Goal: Transaction & Acquisition: Purchase product/service

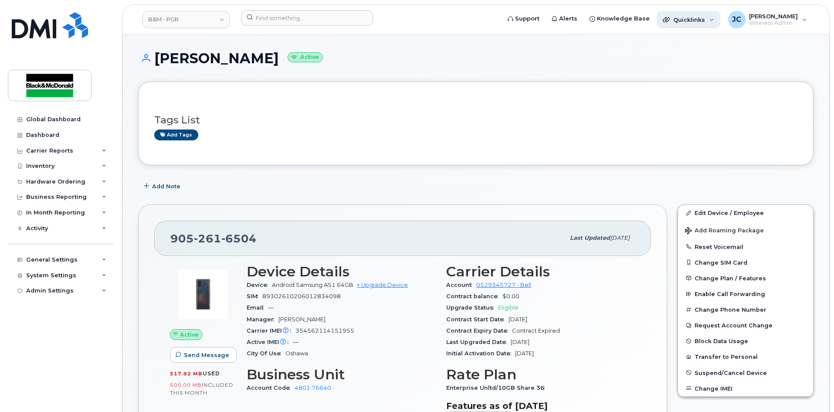
click at [686, 19] on span "Quicklinks" at bounding box center [690, 19] width 32 height 7
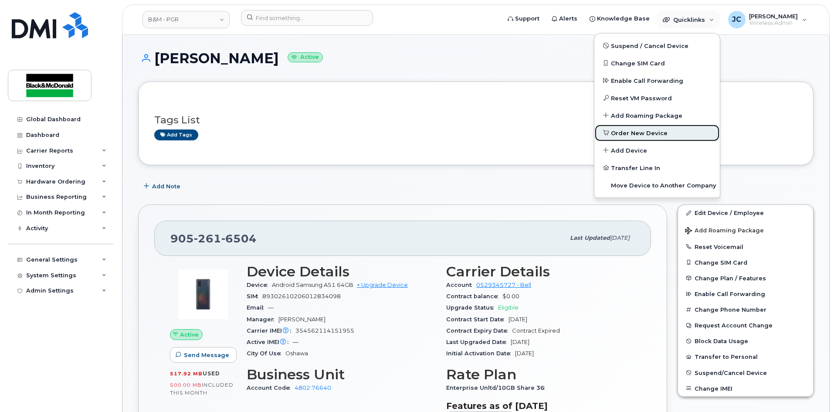
click at [637, 131] on span "Order New Device" at bounding box center [639, 133] width 57 height 9
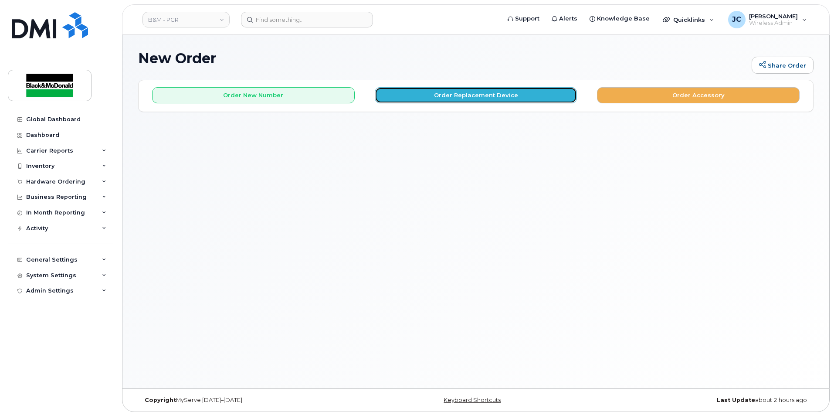
click at [467, 95] on button "Order Replacement Device" at bounding box center [476, 95] width 203 height 16
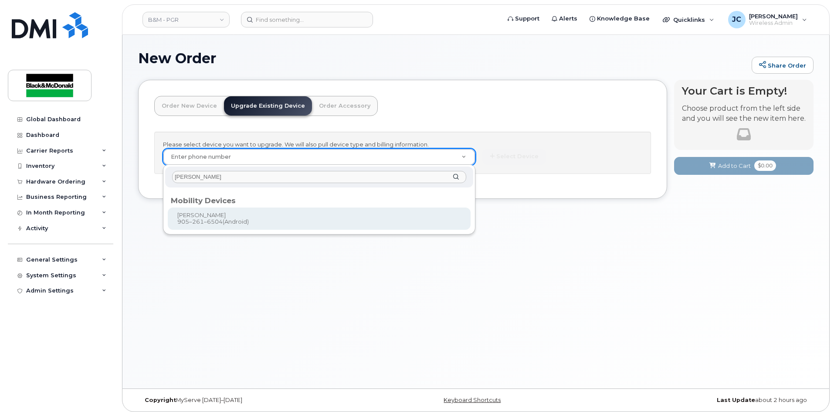
type input "fritz babida"
type input "401753"
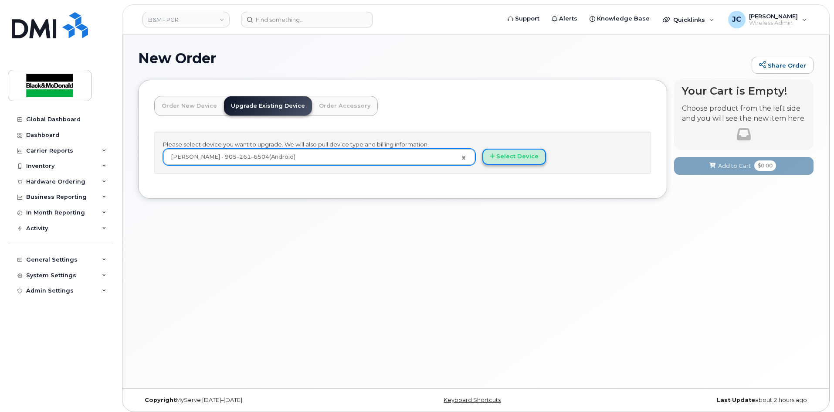
click at [515, 154] on button "Select Device" at bounding box center [515, 157] width 64 height 16
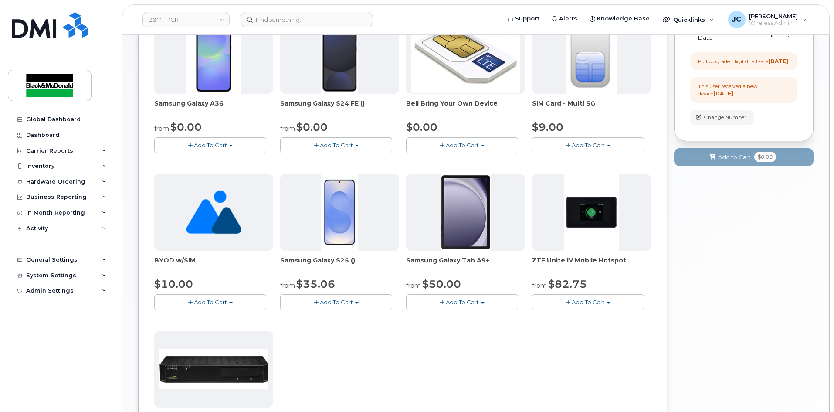
scroll to position [44, 0]
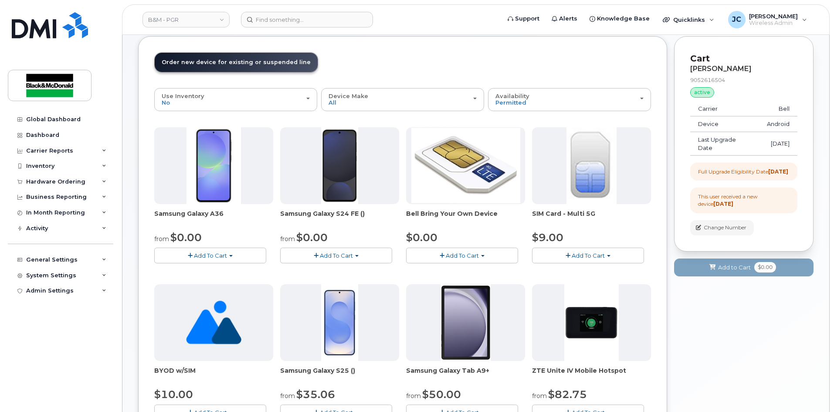
click at [357, 257] on span "button" at bounding box center [356, 256] width 3 height 2
click at [354, 271] on link "$0.00 - 3 year term - voice & data plan (128GB)" at bounding box center [358, 271] width 151 height 11
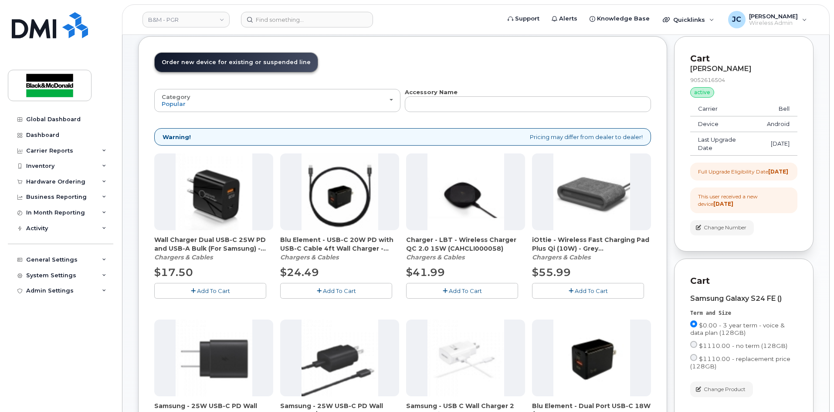
click at [218, 290] on span "Add To Cart" at bounding box center [213, 290] width 33 height 7
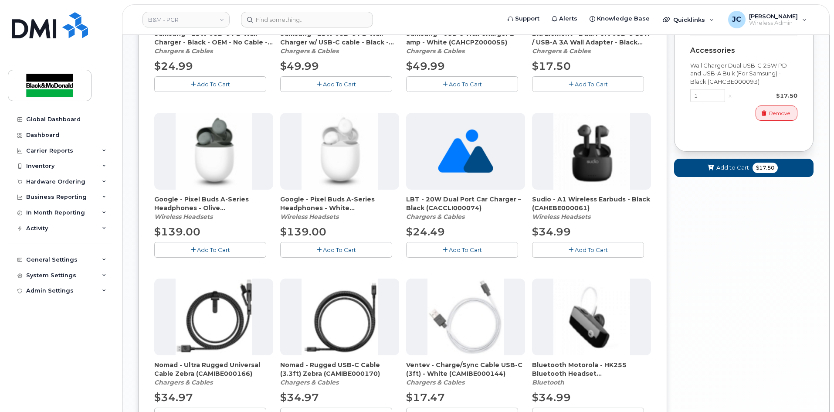
scroll to position [513, 0]
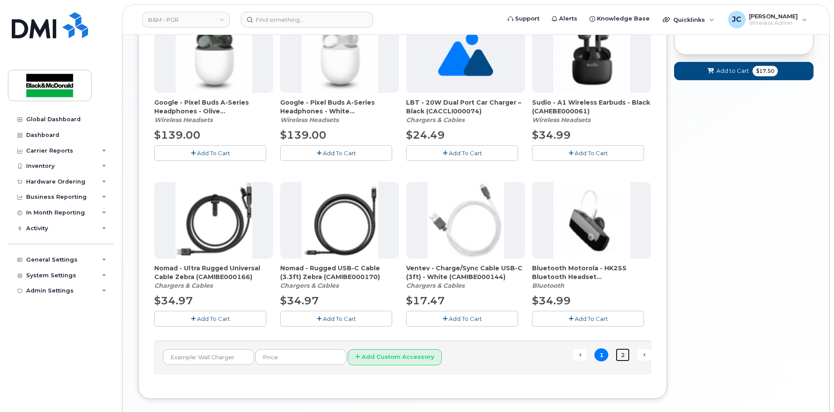
click at [621, 357] on link "2" at bounding box center [623, 355] width 14 height 14
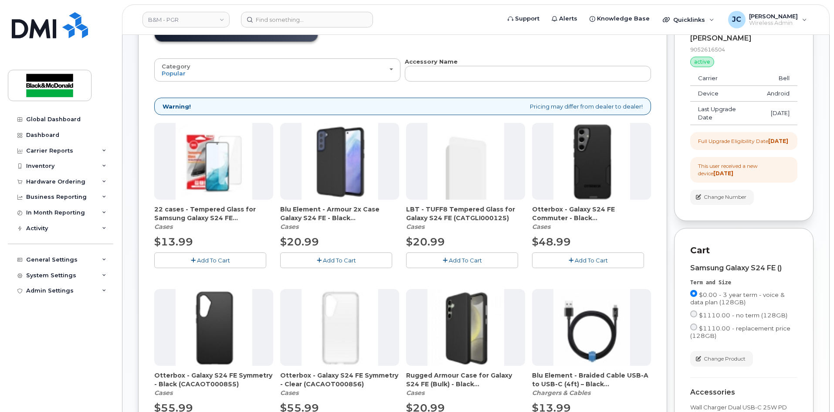
scroll to position [72, 0]
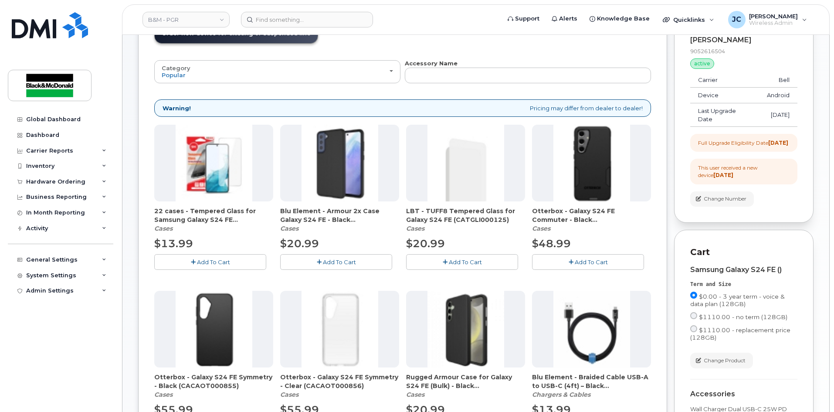
click at [587, 260] on span "Add To Cart" at bounding box center [591, 262] width 33 height 7
click at [215, 263] on span "Add To Cart" at bounding box center [213, 262] width 33 height 7
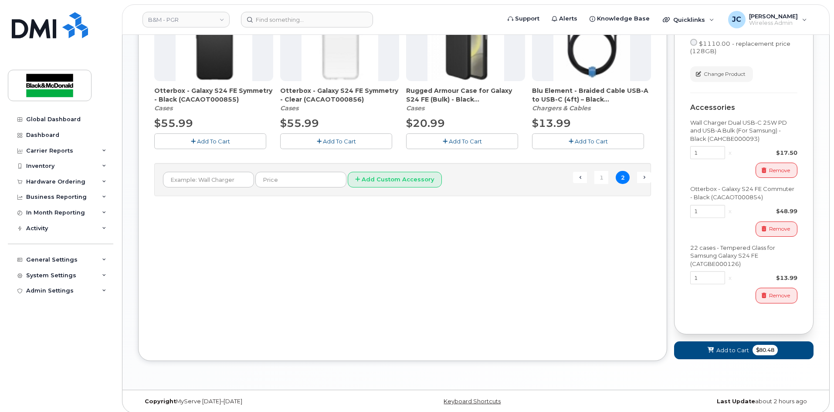
scroll to position [372, 0]
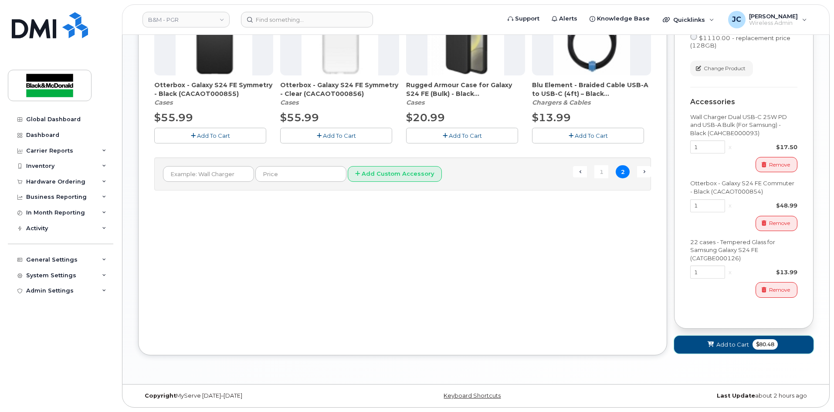
click at [727, 344] on span "Add to Cart" at bounding box center [733, 345] width 33 height 8
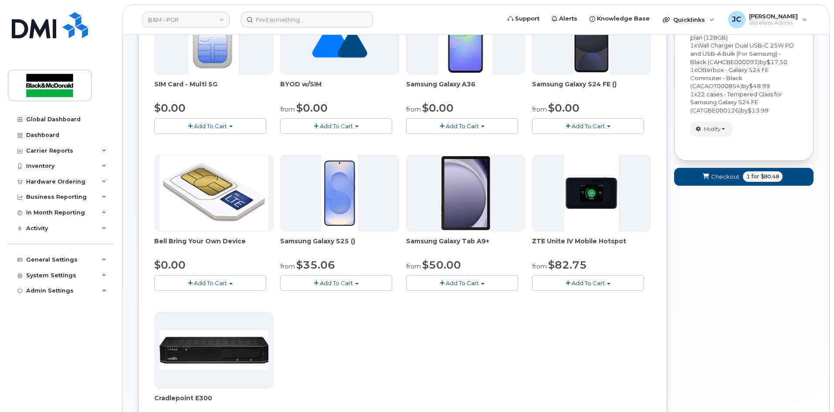
scroll to position [149, 0]
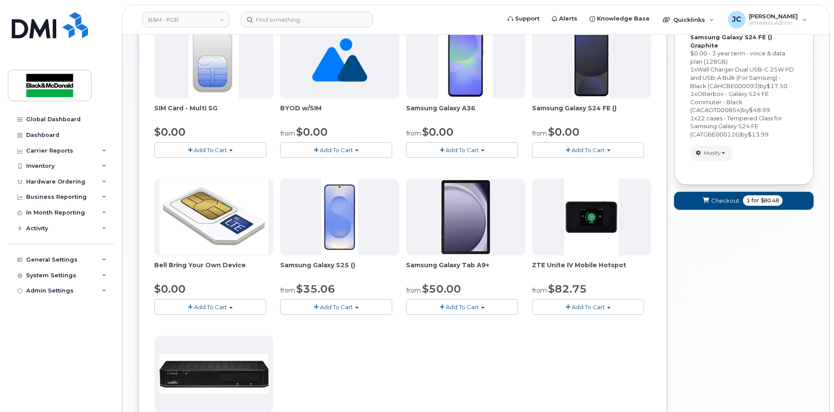
click at [712, 197] on span "Checkout" at bounding box center [726, 201] width 28 height 8
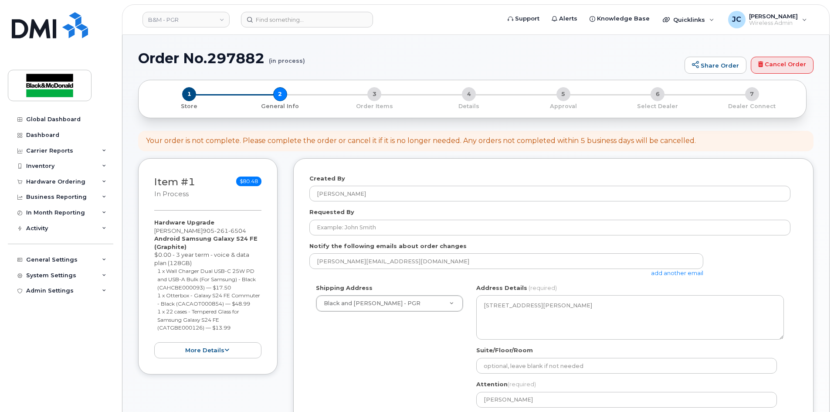
select select
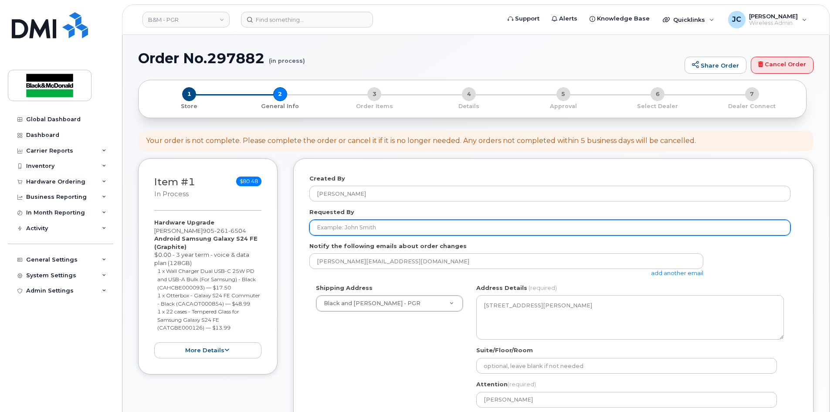
click at [435, 226] on input "Requested By" at bounding box center [550, 228] width 481 height 16
click at [354, 225] on input "Requested By" at bounding box center [550, 228] width 481 height 16
click at [354, 224] on input "Requested By" at bounding box center [550, 228] width 481 height 16
click at [392, 229] on input "Requested By" at bounding box center [550, 228] width 481 height 16
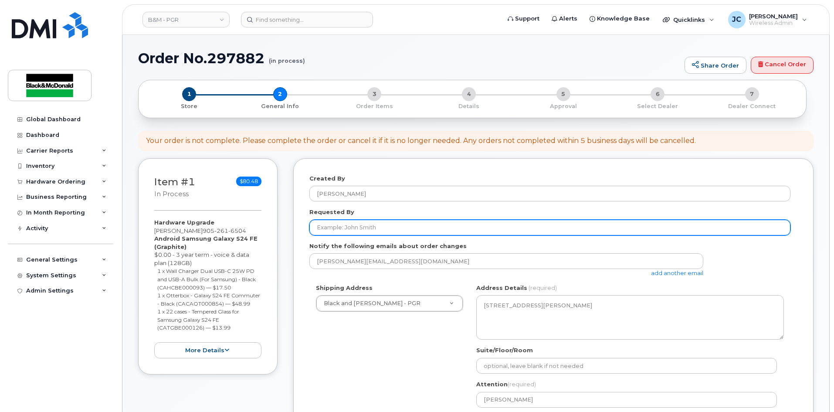
click at [391, 229] on input "Requested By" at bounding box center [550, 228] width 481 height 16
click at [392, 222] on input "Requested By" at bounding box center [550, 228] width 481 height 16
type input "upgrade"
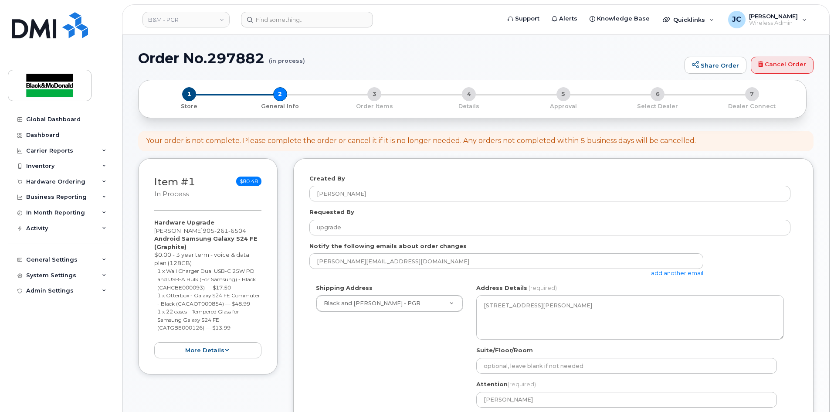
click at [482, 377] on div "ON Bowmanville Search your address... Manually edit your address Click to searc…" at bounding box center [630, 366] width 321 height 164
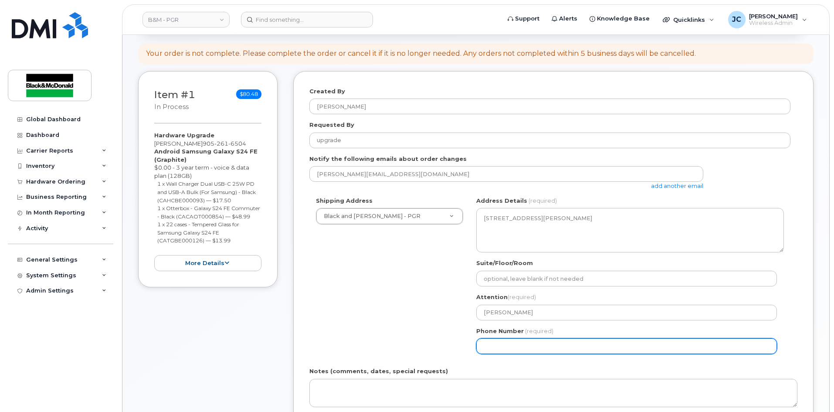
click at [533, 344] on input "Phone Number" at bounding box center [627, 346] width 301 height 16
click at [490, 346] on input "Phone Number" at bounding box center [627, 346] width 301 height 16
select select
type input "905621313"
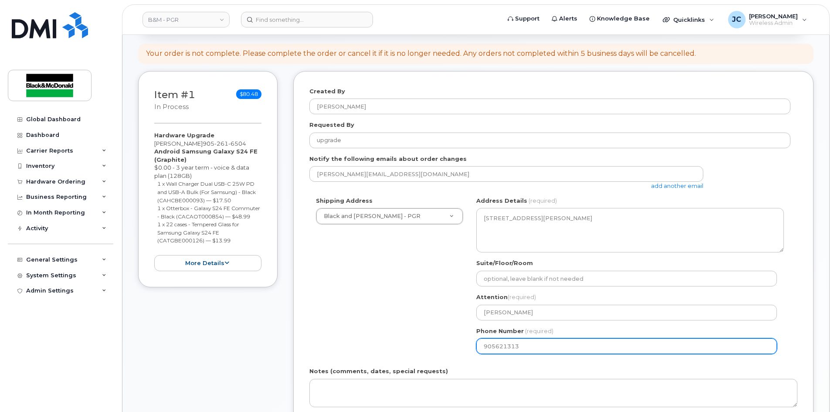
select select
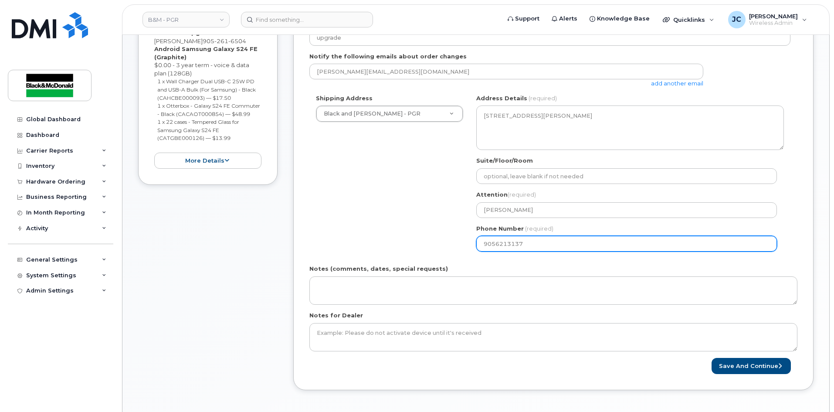
scroll to position [218, 0]
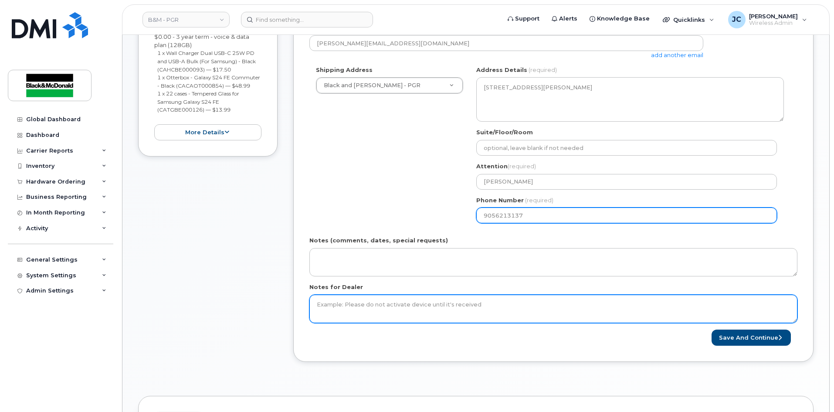
type input "9056213137"
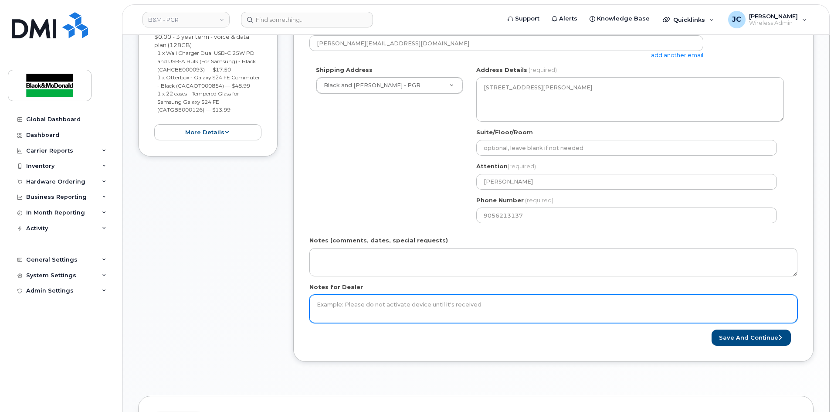
click at [328, 295] on textarea "Notes for Dealer" at bounding box center [554, 309] width 488 height 29
type textarea "No new SIM needed - User will use existing SIM"
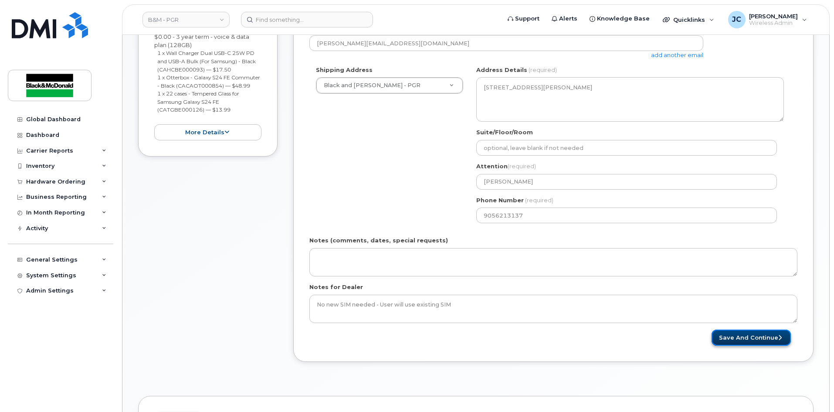
click at [753, 335] on button "Save and Continue" at bounding box center [751, 338] width 79 height 16
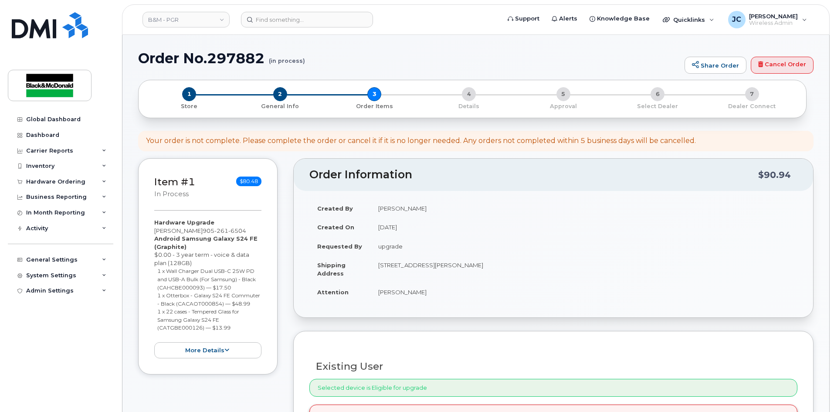
scroll to position [87, 0]
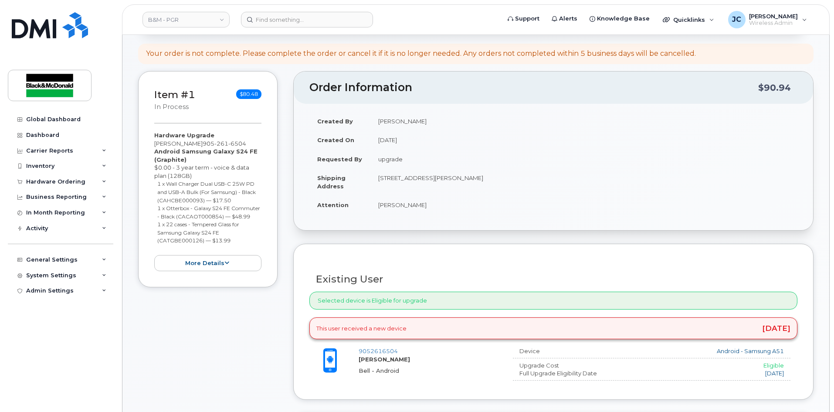
click at [480, 298] on div "Selected device is Eligible for upgrade" at bounding box center [554, 301] width 488 height 18
click at [478, 303] on div "Selected device is Eligible for upgrade" at bounding box center [554, 301] width 488 height 18
click at [586, 302] on div "Selected device is Eligible for upgrade" at bounding box center [554, 301] width 488 height 18
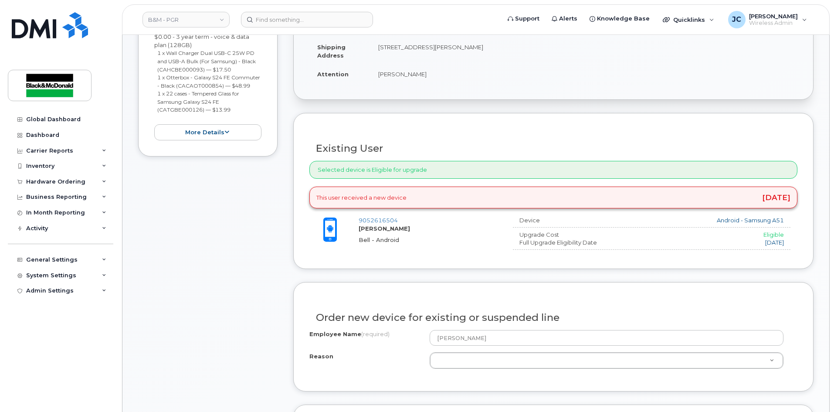
scroll to position [262, 0]
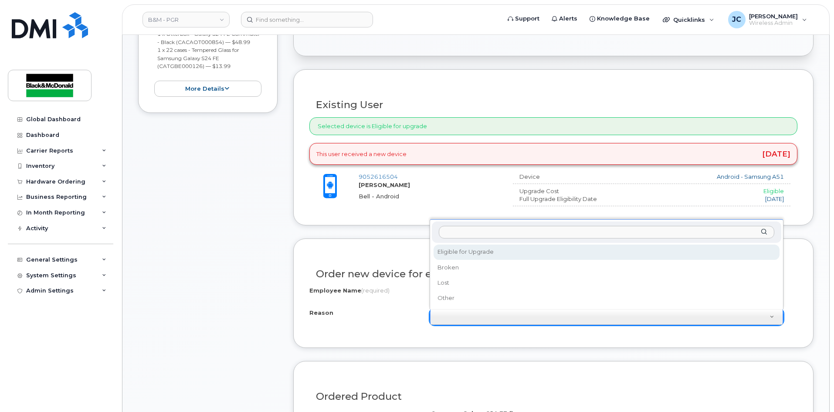
select select "eligible_for_upgrade"
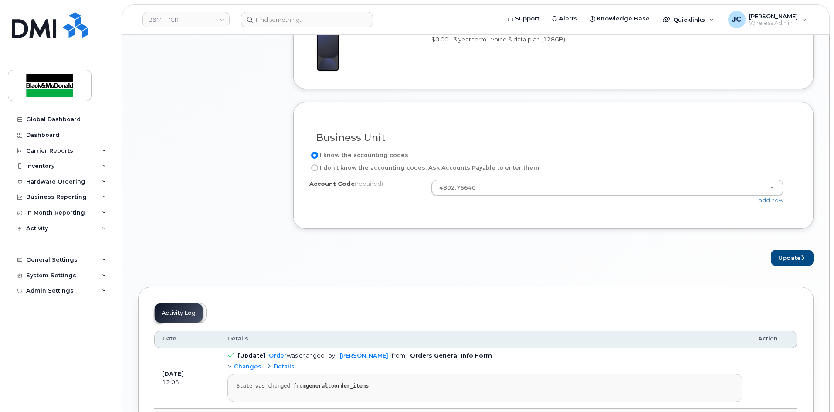
scroll to position [654, 0]
click at [790, 255] on button "Update" at bounding box center [792, 256] width 43 height 16
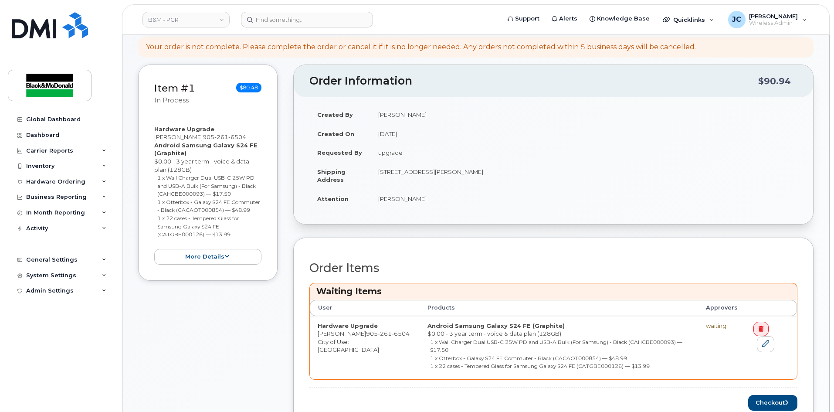
scroll to position [218, 0]
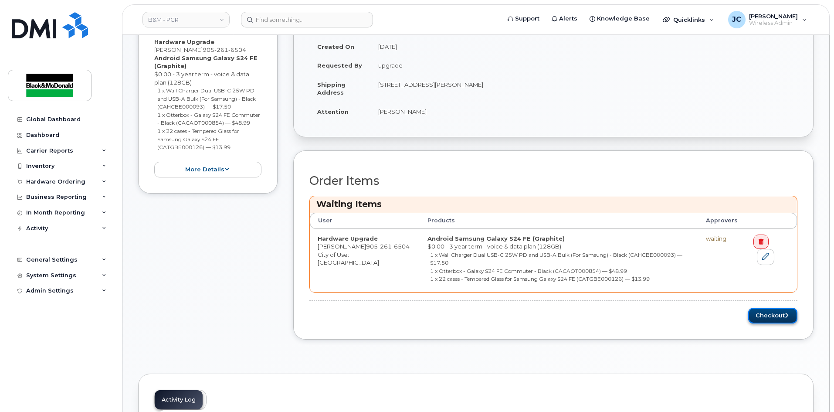
click at [763, 314] on button "Checkout" at bounding box center [773, 316] width 49 height 16
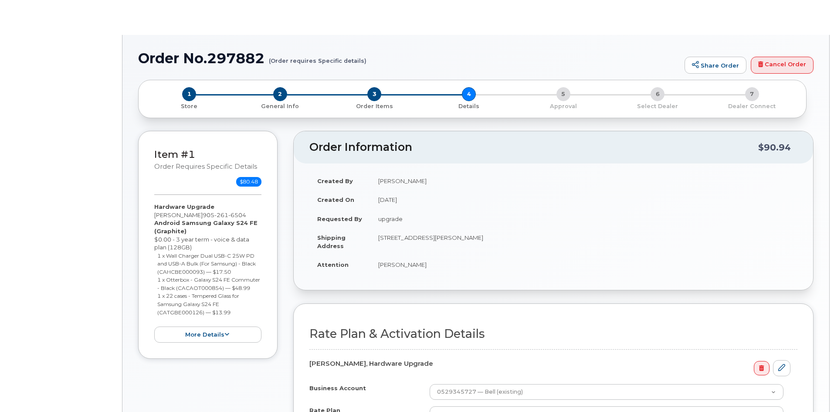
select select "Enterprise Unltd/10GB Share 36"
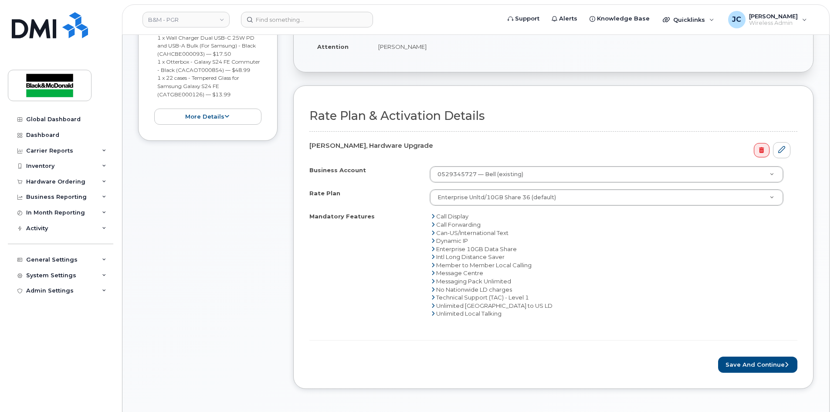
scroll to position [305, 0]
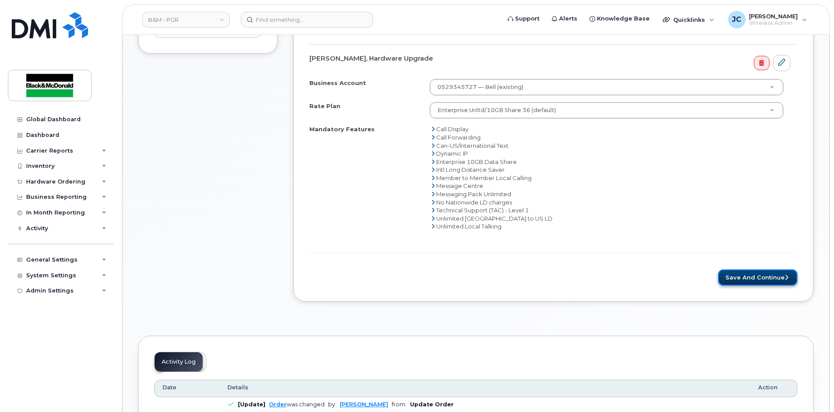
click at [753, 283] on button "Save and Continue" at bounding box center [758, 277] width 79 height 16
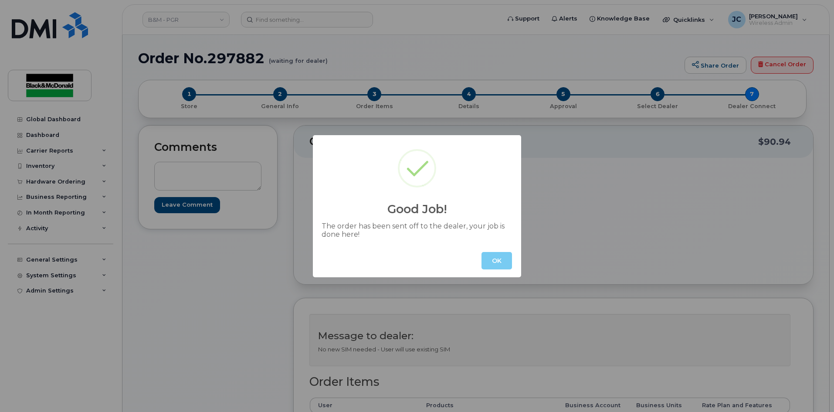
click at [495, 257] on button "OK" at bounding box center [497, 260] width 31 height 17
